Goal: Information Seeking & Learning: Learn about a topic

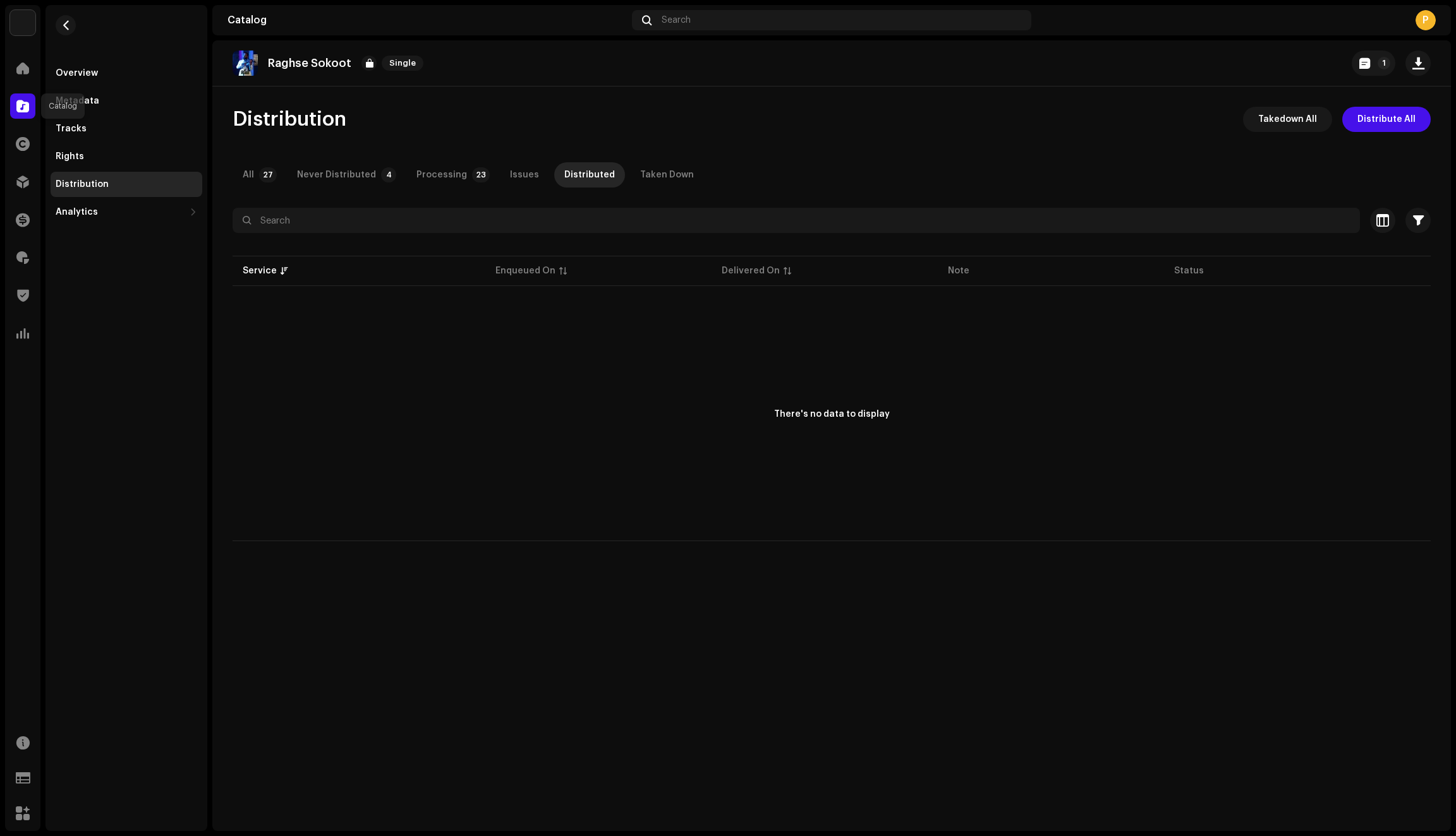
click at [23, 107] on span at bounding box center [23, 105] width 13 height 10
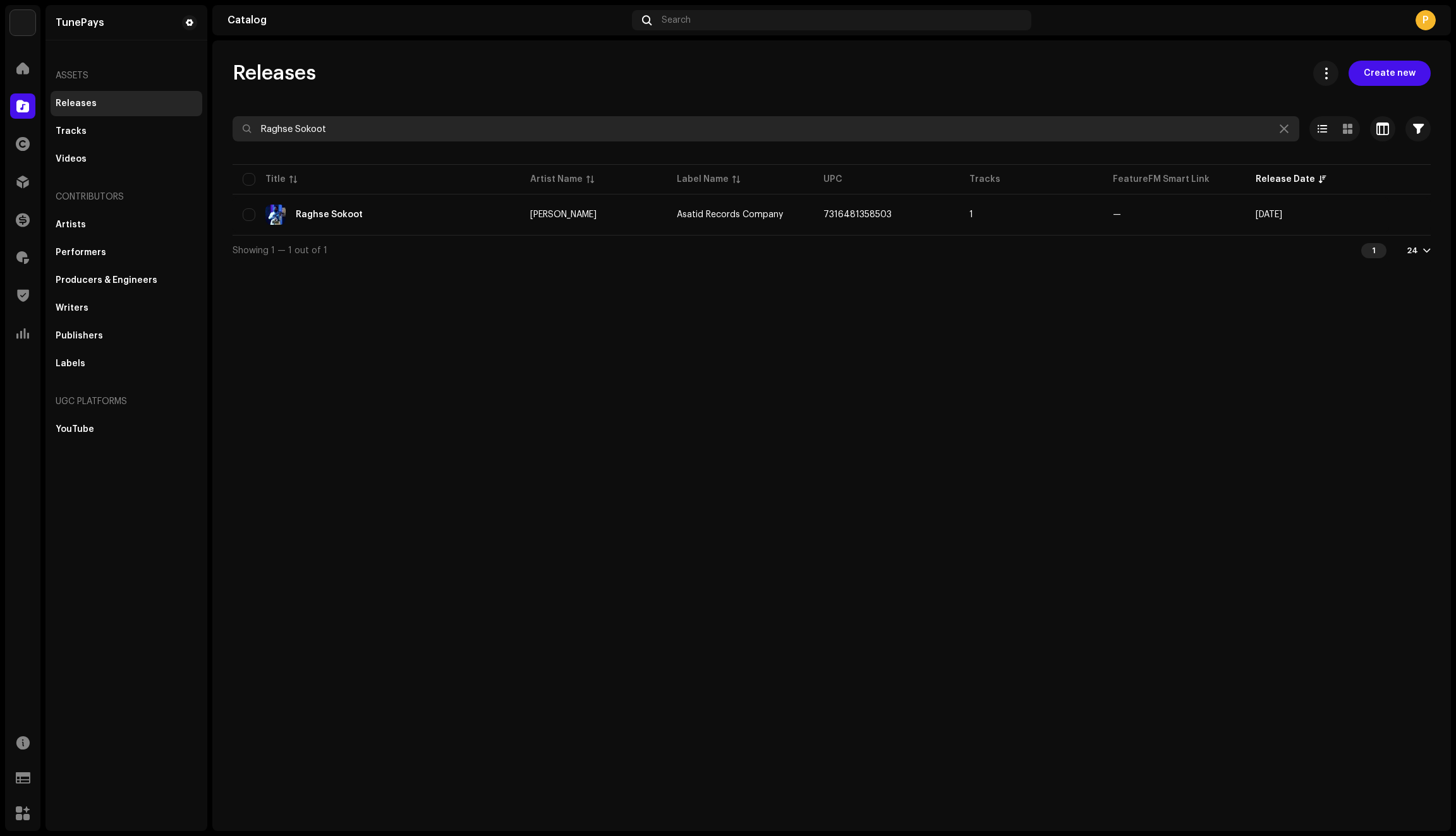
drag, startPoint x: 398, startPoint y: 125, endPoint x: 268, endPoint y: 121, distance: 130.1
click at [268, 121] on input "Raghse Sokoot" at bounding box center [766, 129] width 1067 height 25
drag, startPoint x: 364, startPoint y: 137, endPoint x: 228, endPoint y: 133, distance: 136.1
click at [230, 133] on div "Releases Create new Raghse Sokoot Selected 0 Options Filters Distribution statu…" at bounding box center [831, 162] width 1238 height 205
type input "R"
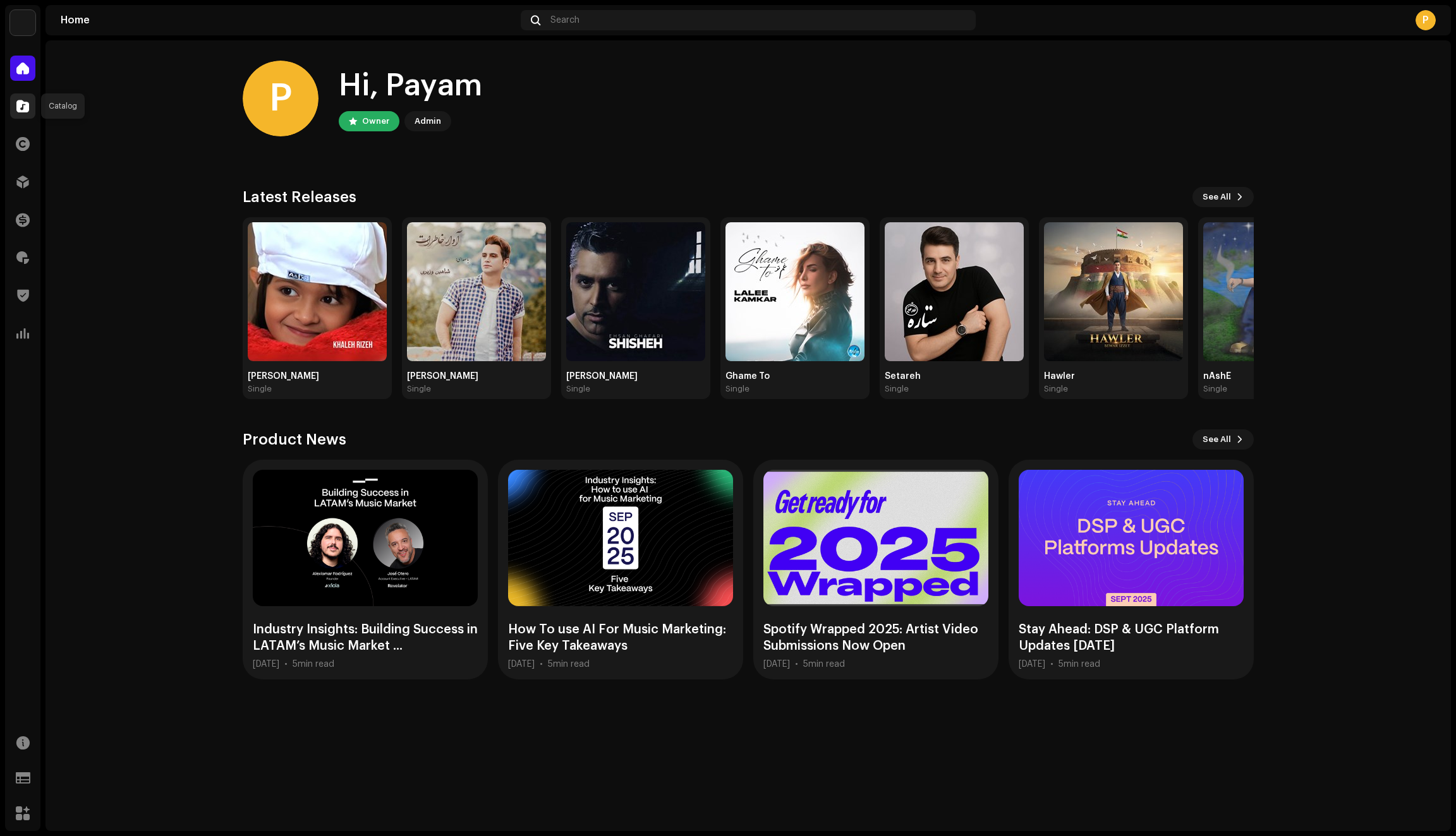
click at [23, 101] on span at bounding box center [23, 105] width 13 height 10
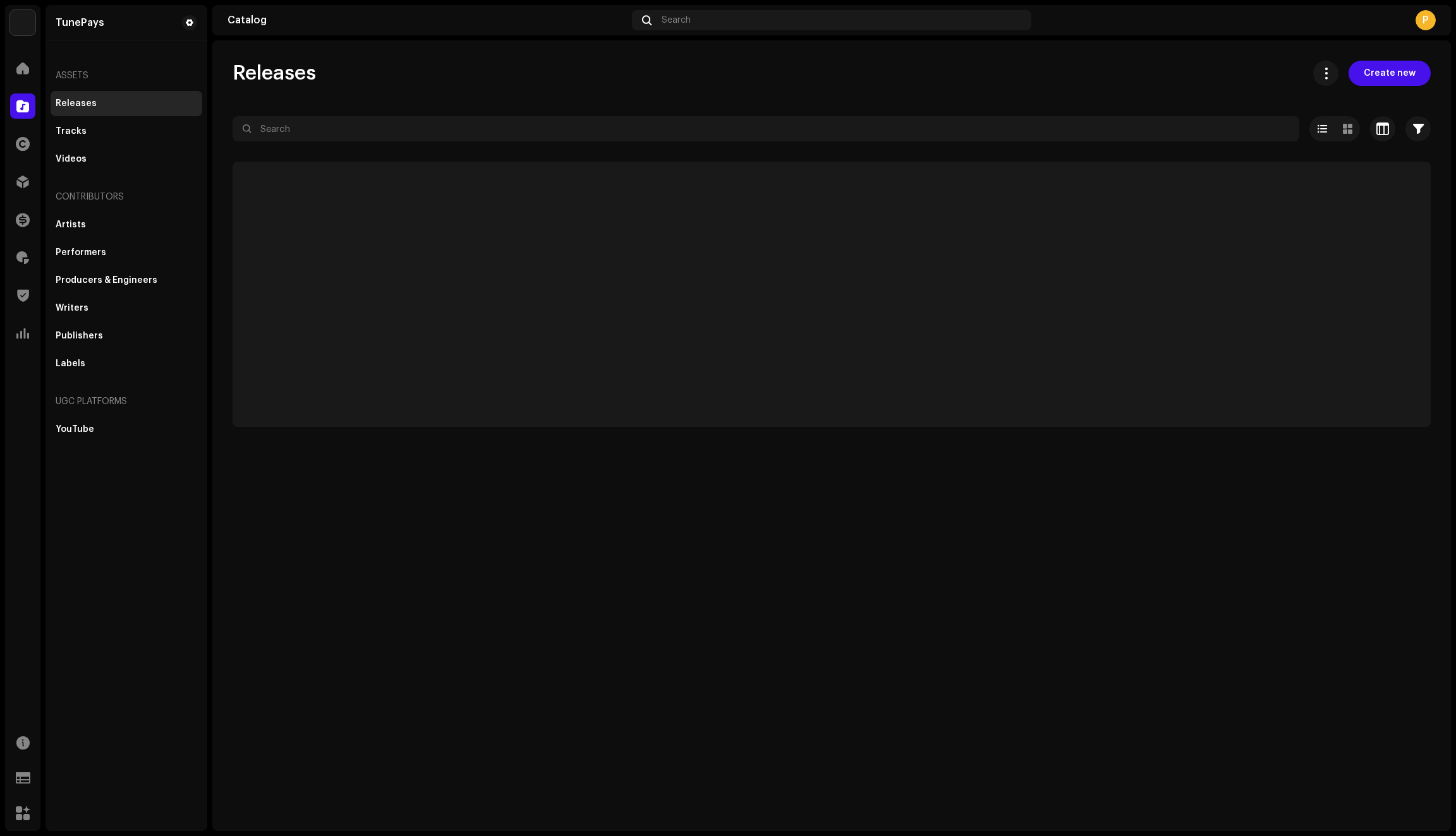
click at [23, 101] on span at bounding box center [23, 105] width 13 height 10
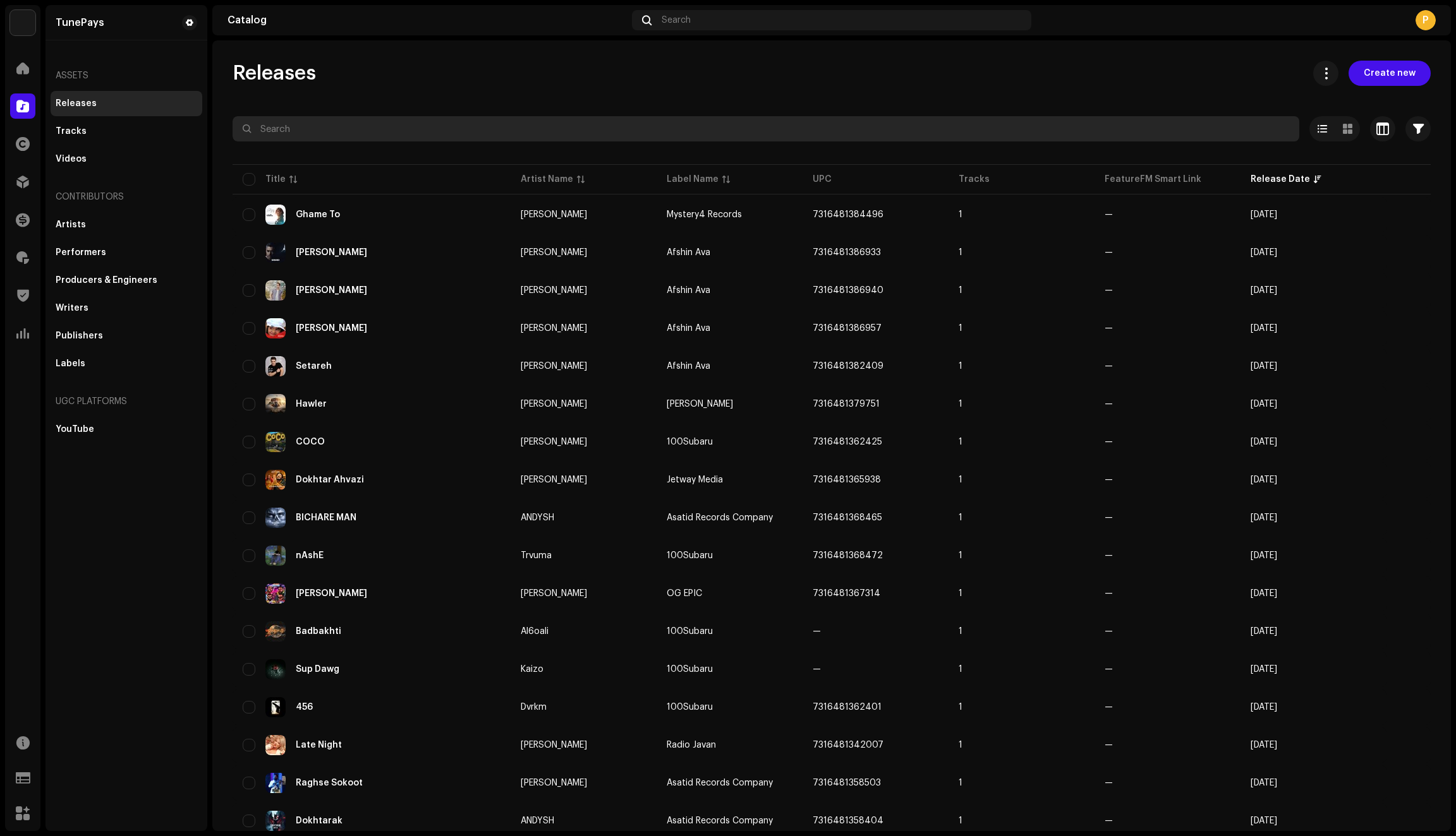
click at [281, 127] on input "text" at bounding box center [766, 129] width 1067 height 25
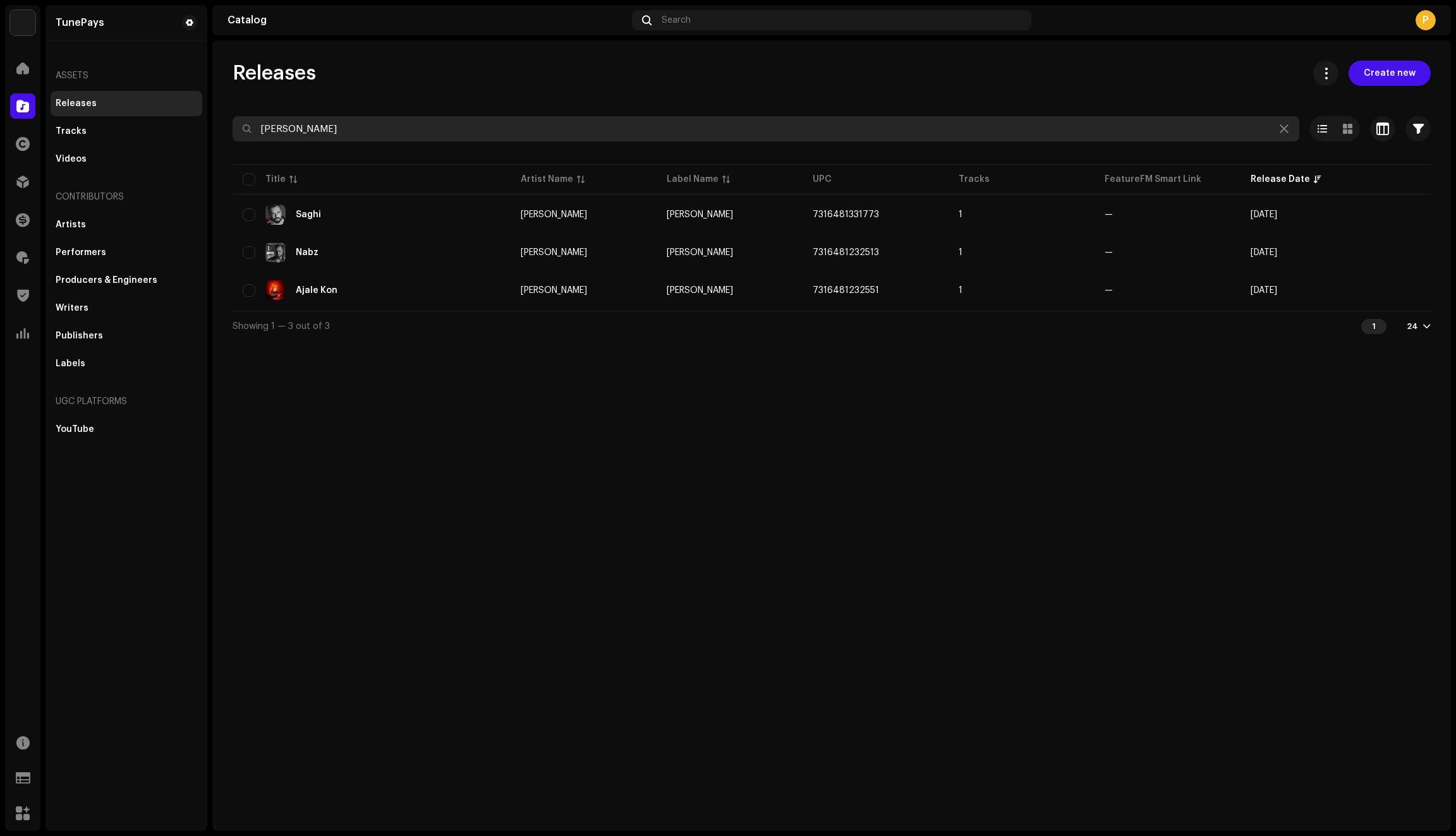
drag, startPoint x: 355, startPoint y: 127, endPoint x: 225, endPoint y: 130, distance: 130.0
click at [225, 130] on div "Releases Create new Shahin sheykhi Selected 0 Options Filters Distribution stat…" at bounding box center [831, 200] width 1238 height 280
type input "Shahin sheykhi"
click at [76, 219] on div "Artists" at bounding box center [126, 225] width 152 height 25
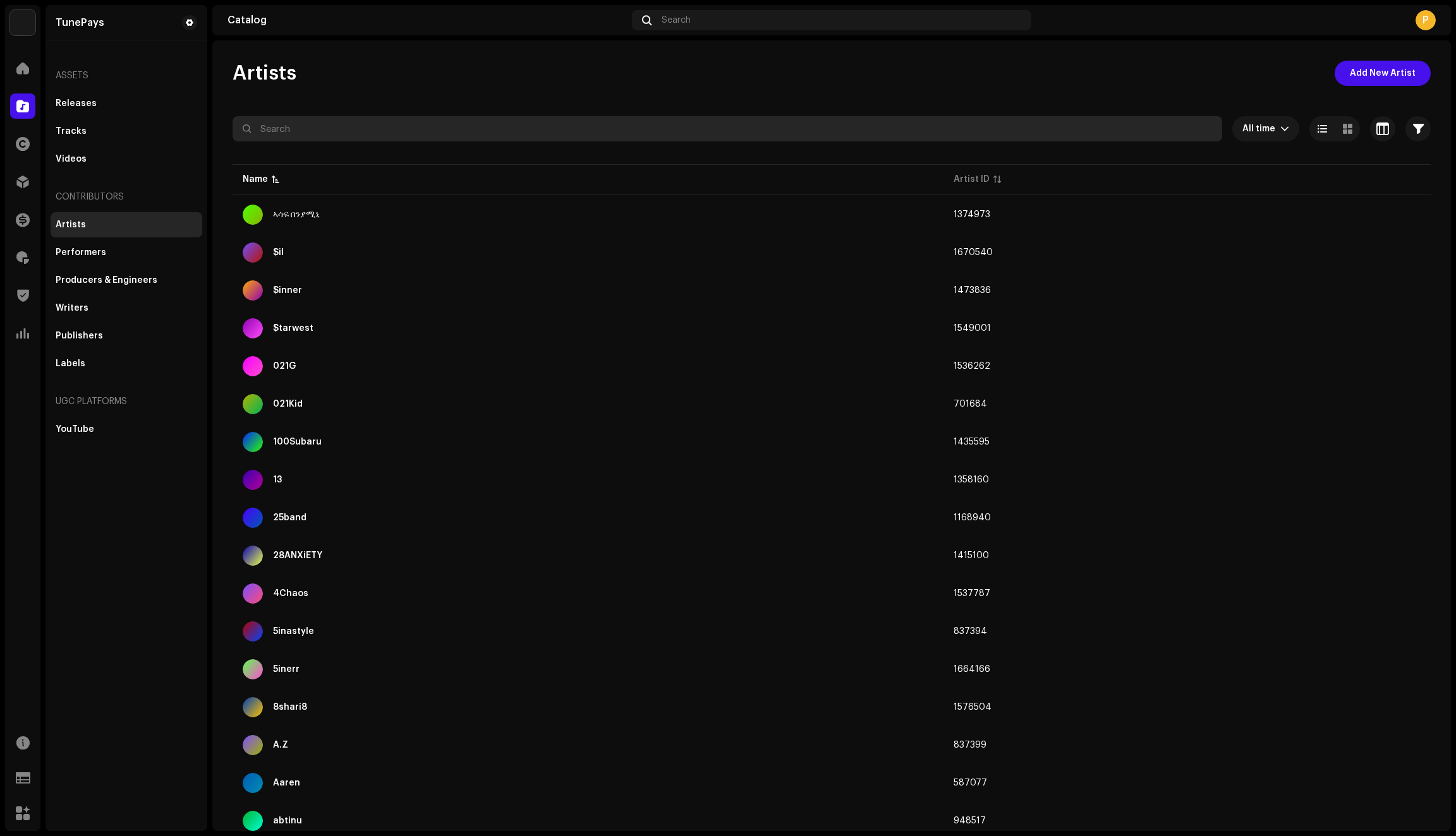
click at [318, 131] on input "text" at bounding box center [728, 129] width 990 height 25
paste input "Shahin sheykhi"
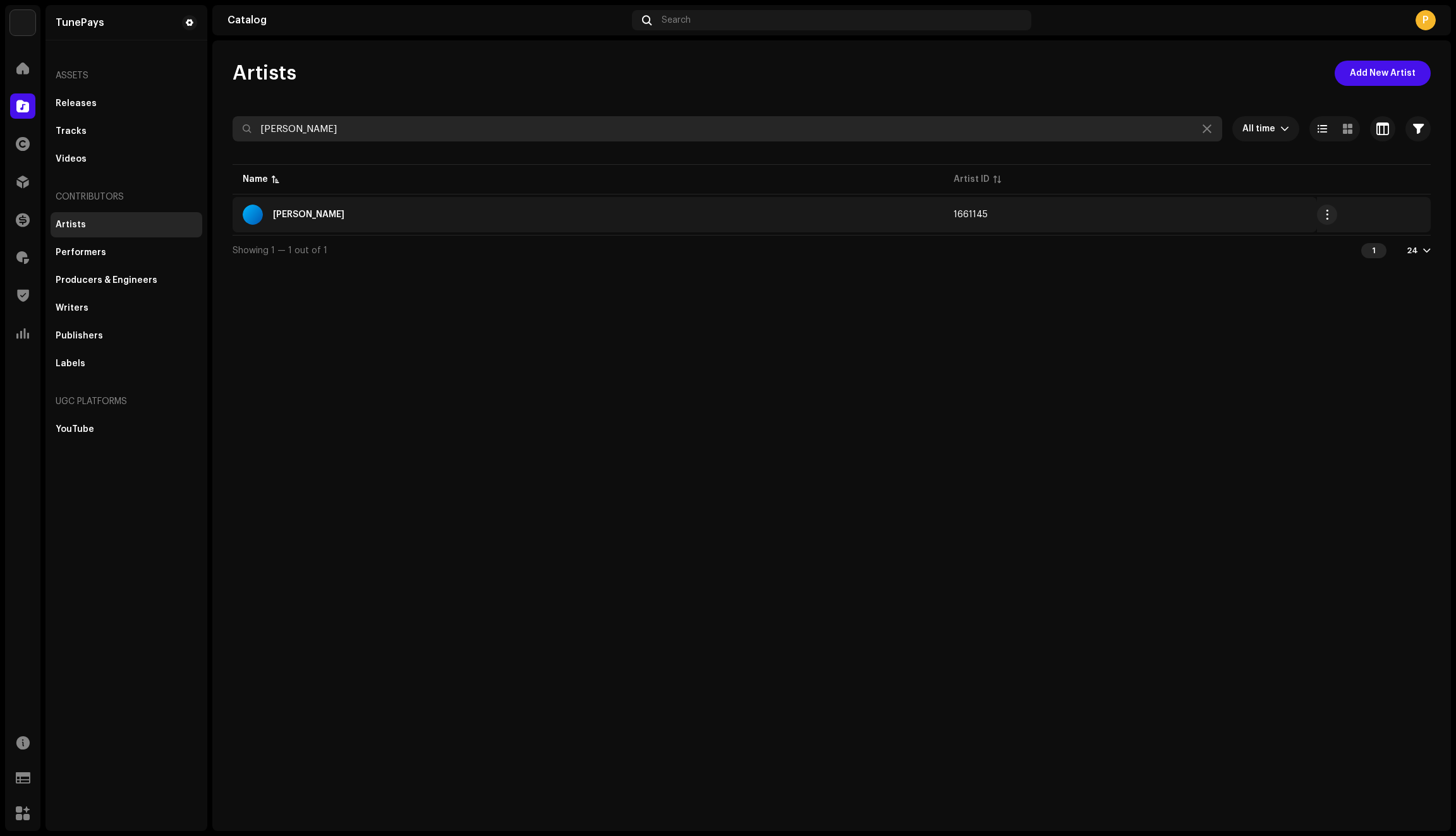
type input "Shahin sheykhi"
click at [494, 216] on div "Shahin Sheykhi" at bounding box center [588, 215] width 691 height 20
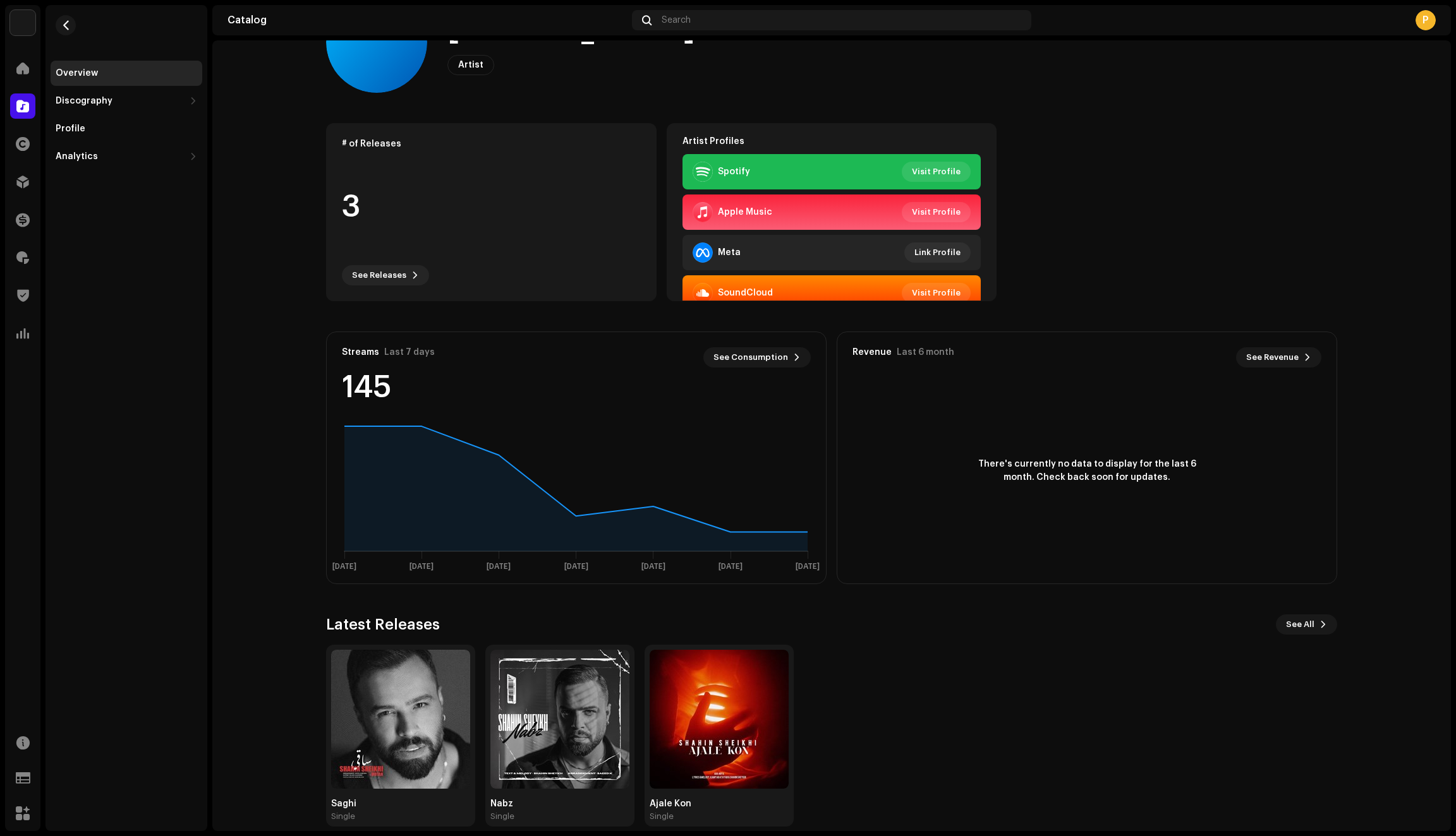
scroll to position [85, 0]
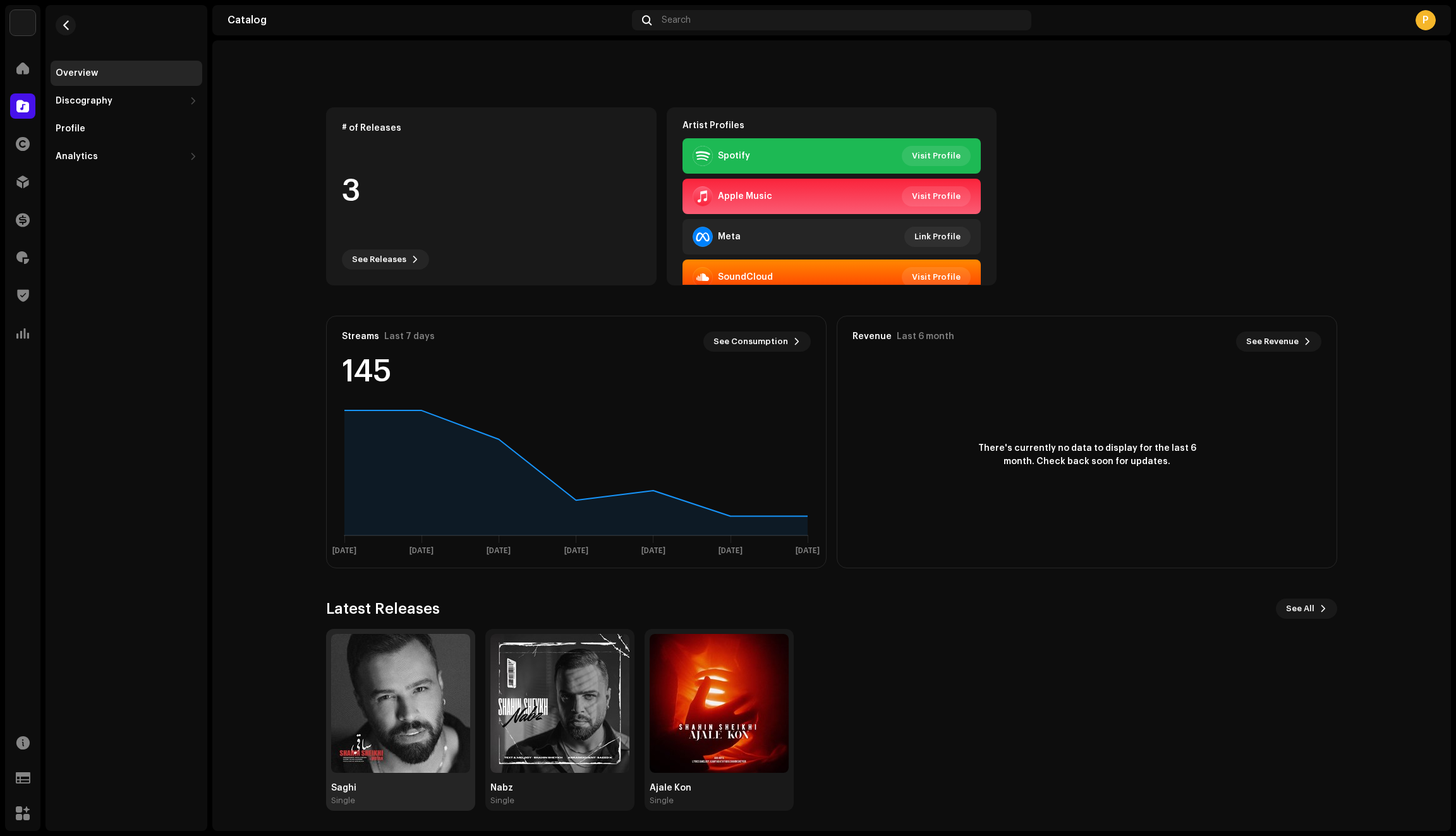
click at [377, 731] on img at bounding box center [401, 704] width 139 height 139
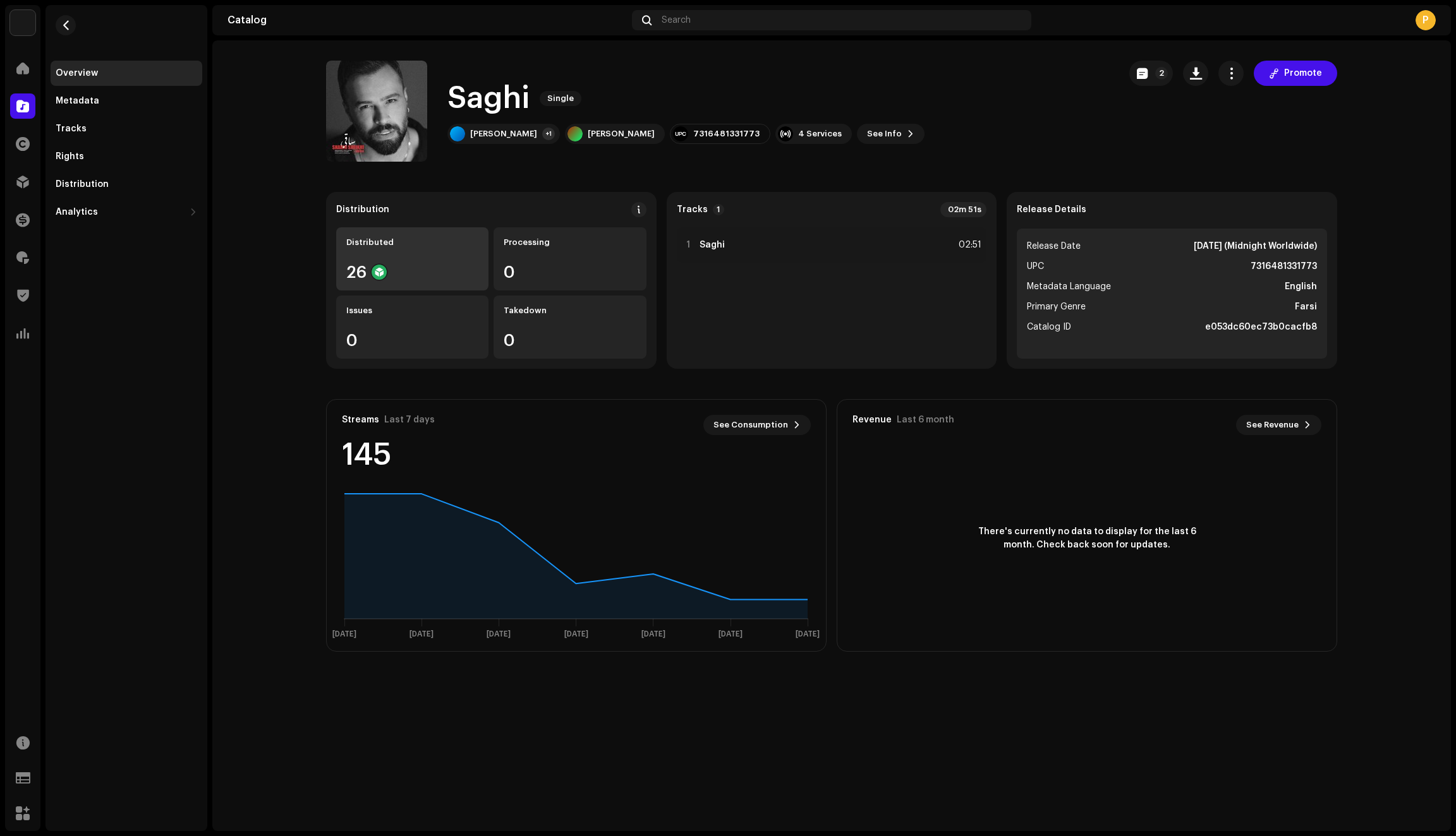
click at [438, 267] on div "26" at bounding box center [412, 272] width 132 height 17
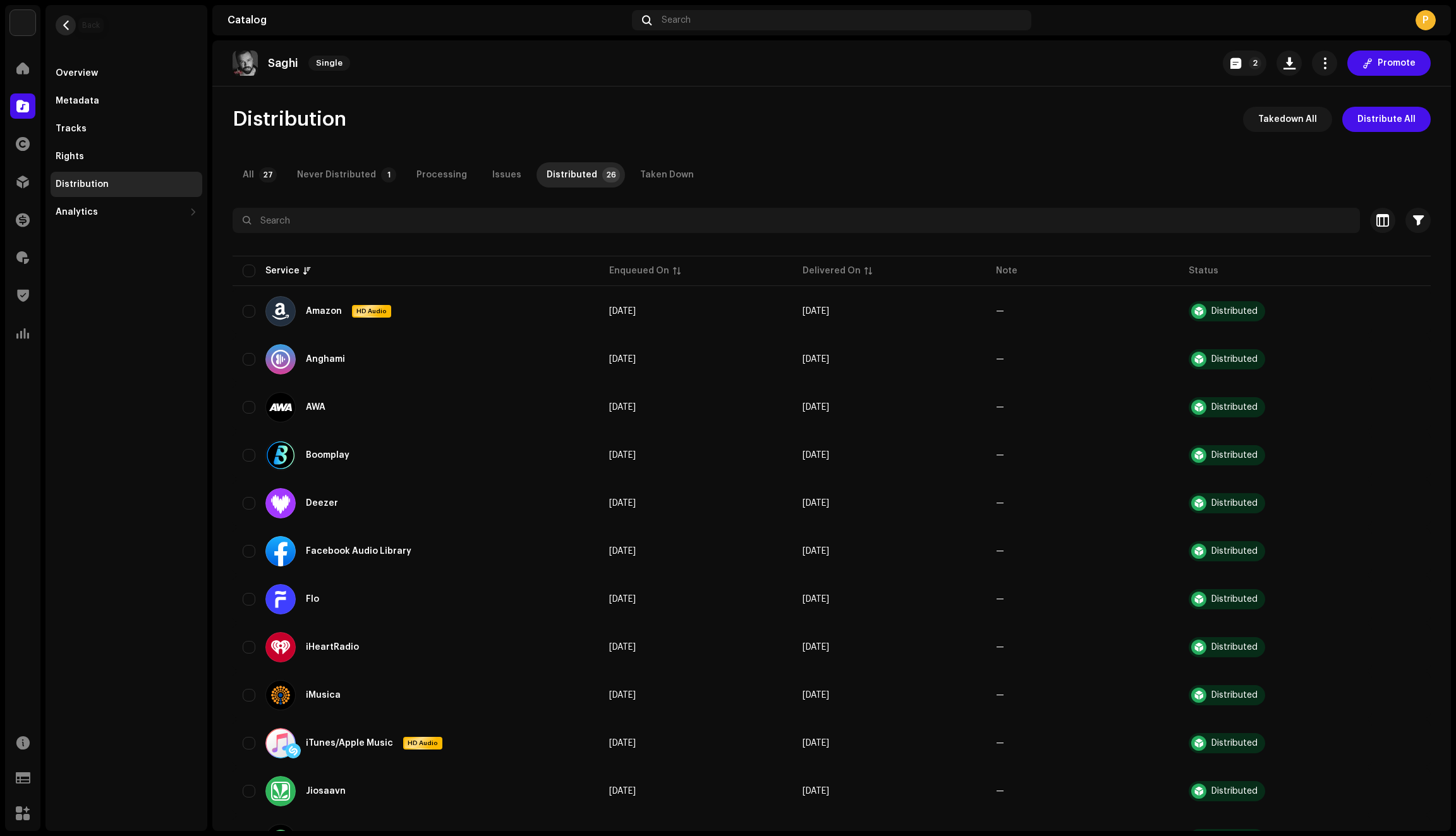
click at [68, 29] on span "button" at bounding box center [66, 25] width 9 height 10
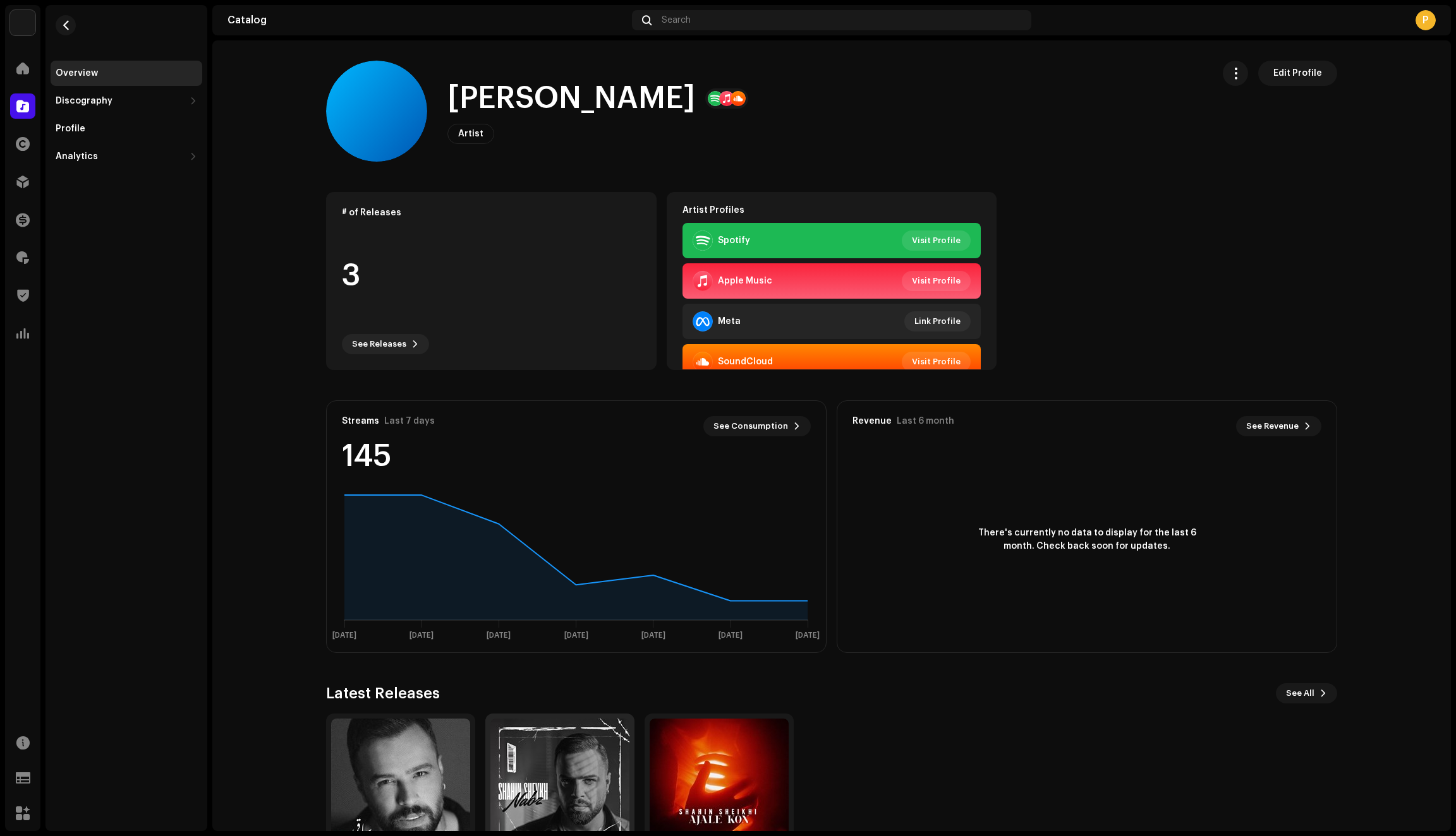
click at [526, 787] on img at bounding box center [560, 788] width 139 height 139
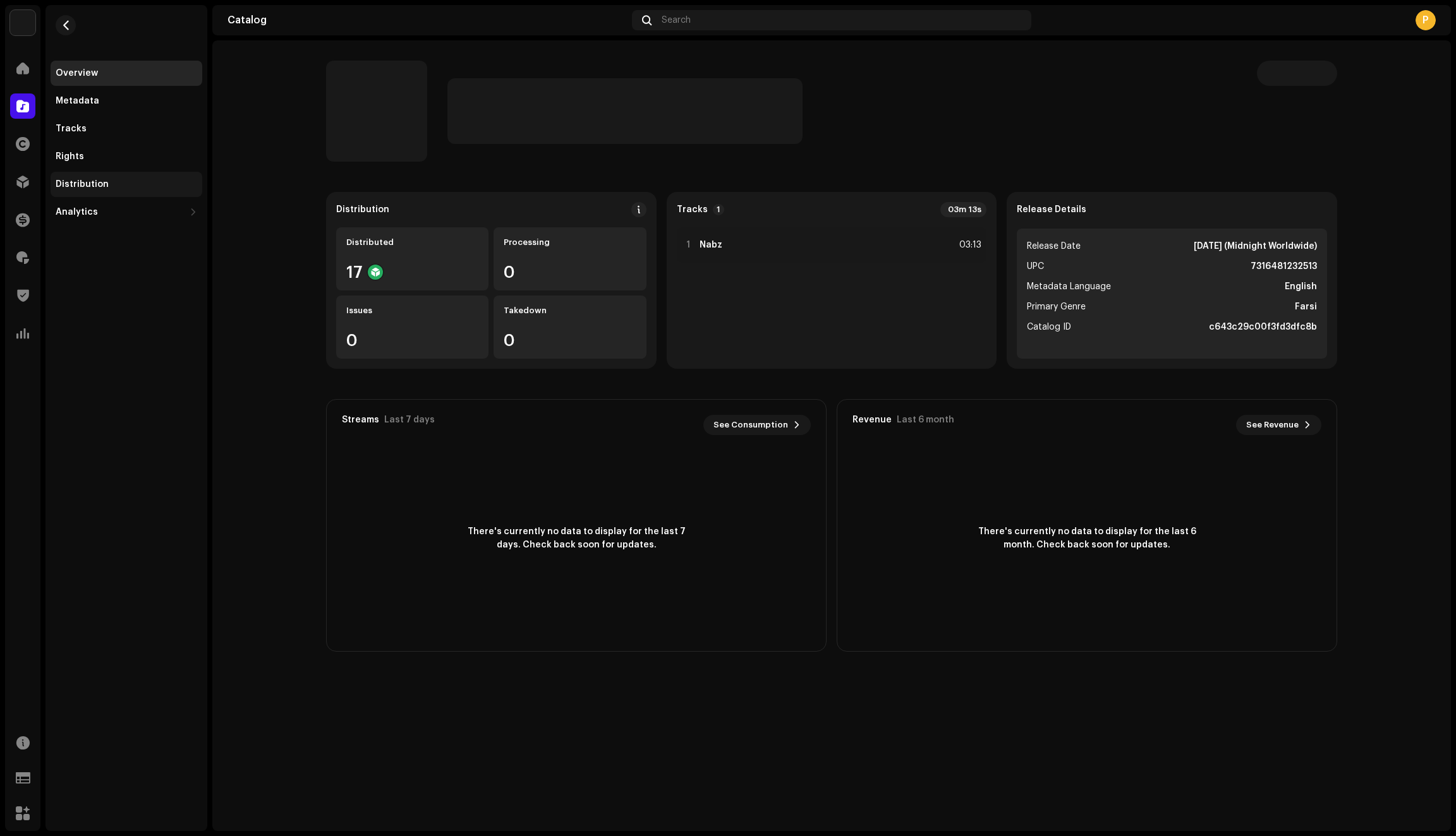
click at [96, 188] on div "Distribution" at bounding box center [82, 184] width 53 height 10
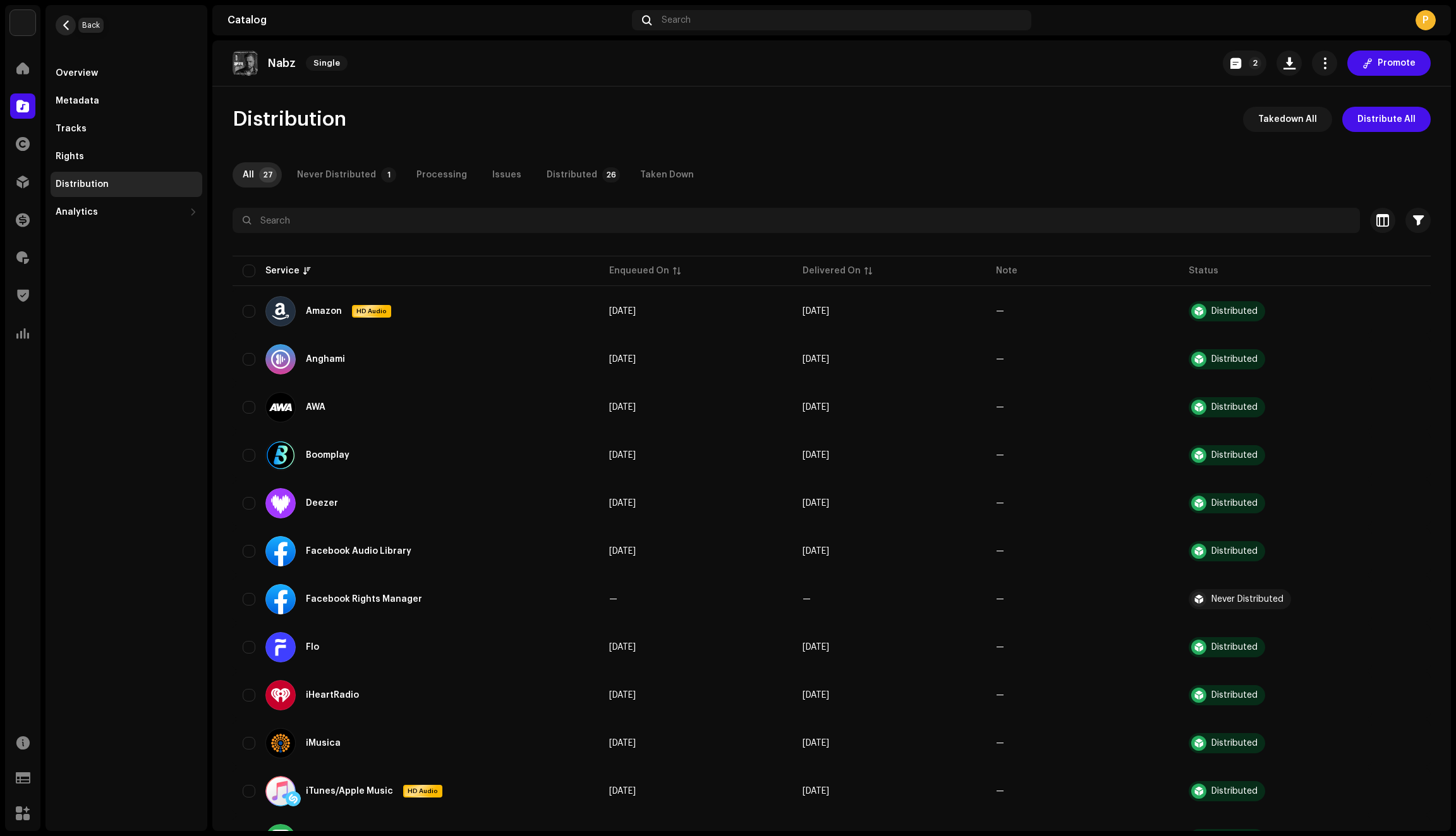
click at [68, 28] on span "button" at bounding box center [66, 25] width 9 height 10
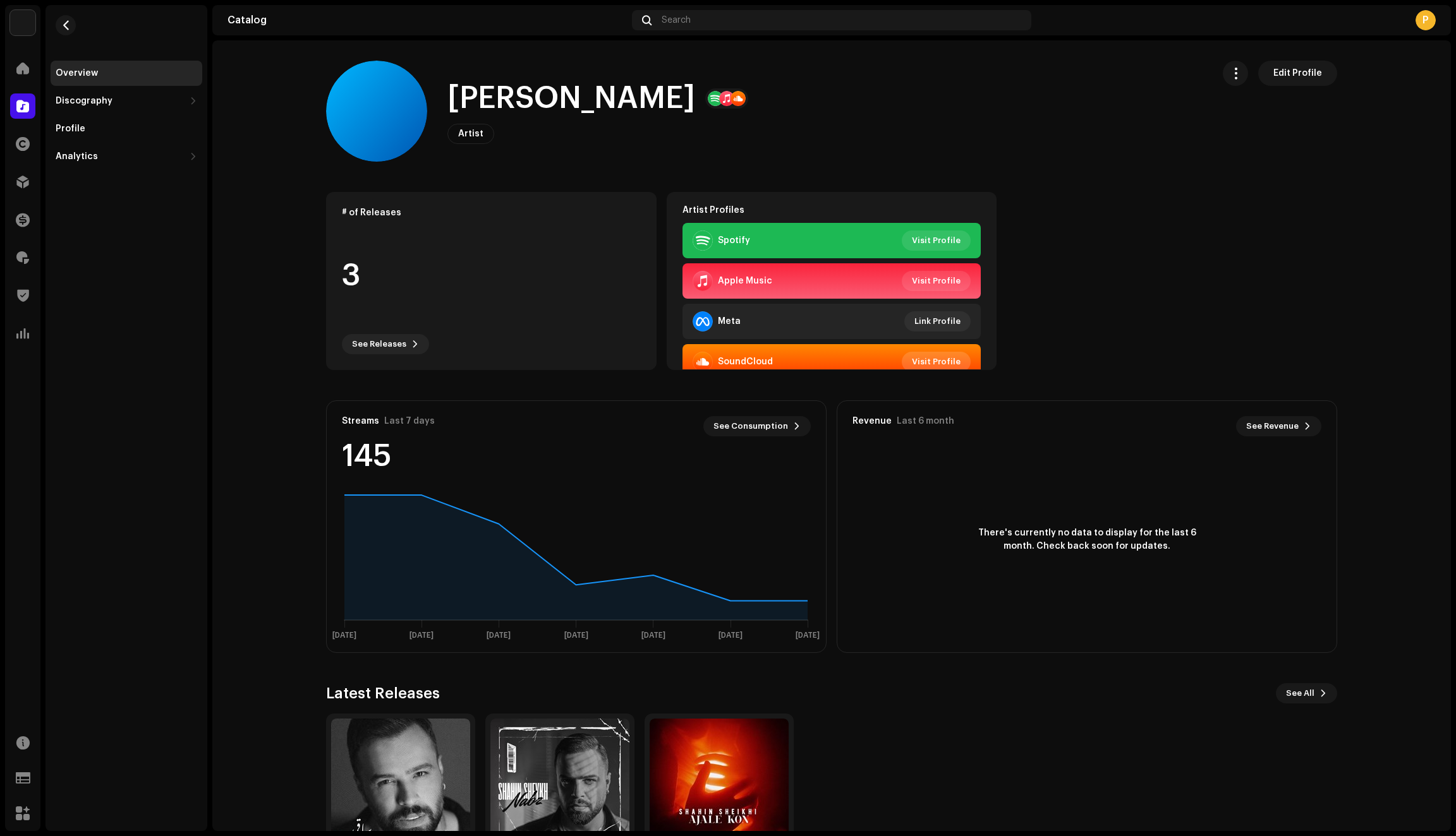
click at [919, 357] on span "Visit Profile" at bounding box center [936, 362] width 48 height 25
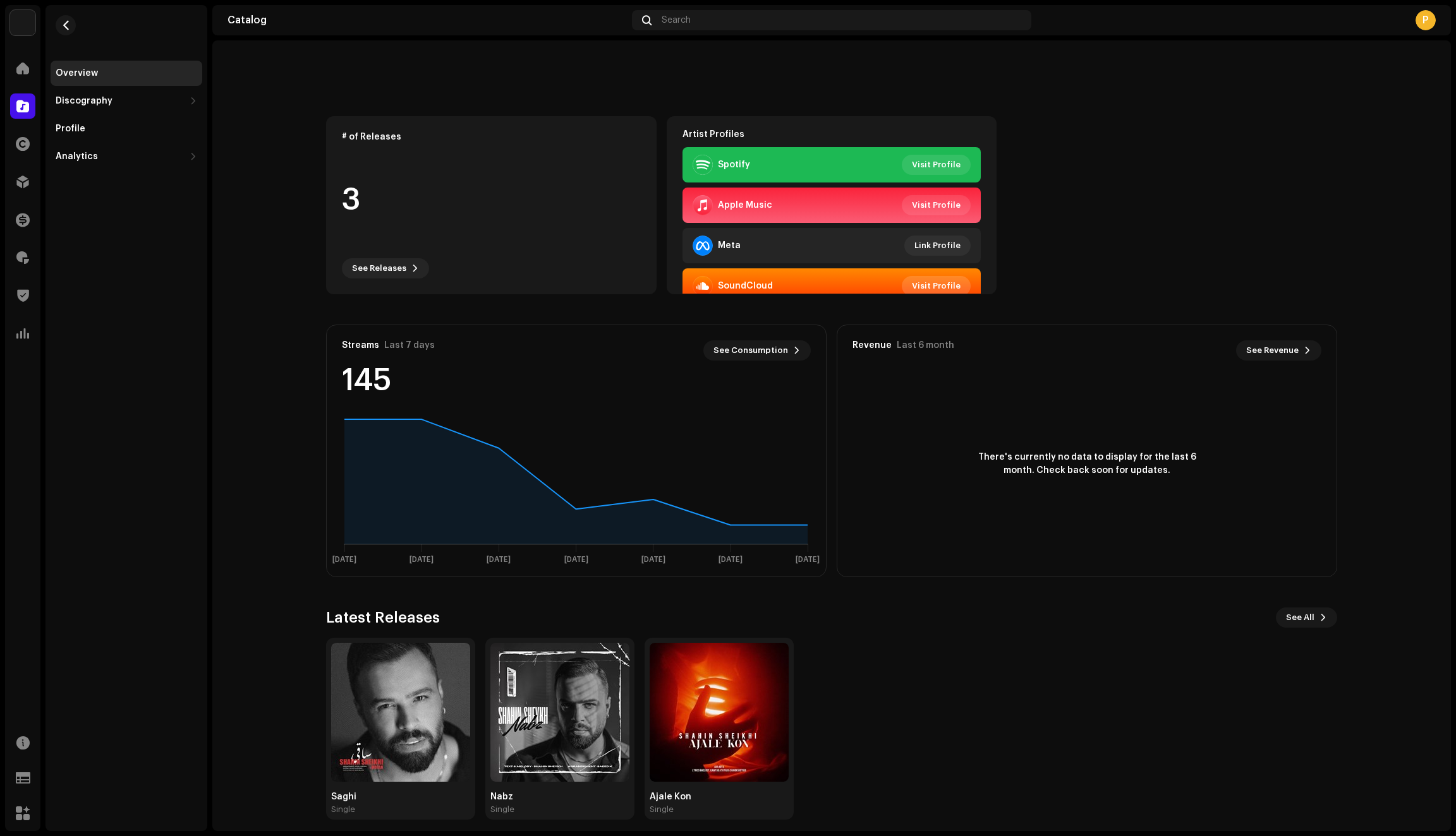
click at [936, 283] on span "Visit Profile" at bounding box center [936, 286] width 48 height 25
